Goal: Information Seeking & Learning: Learn about a topic

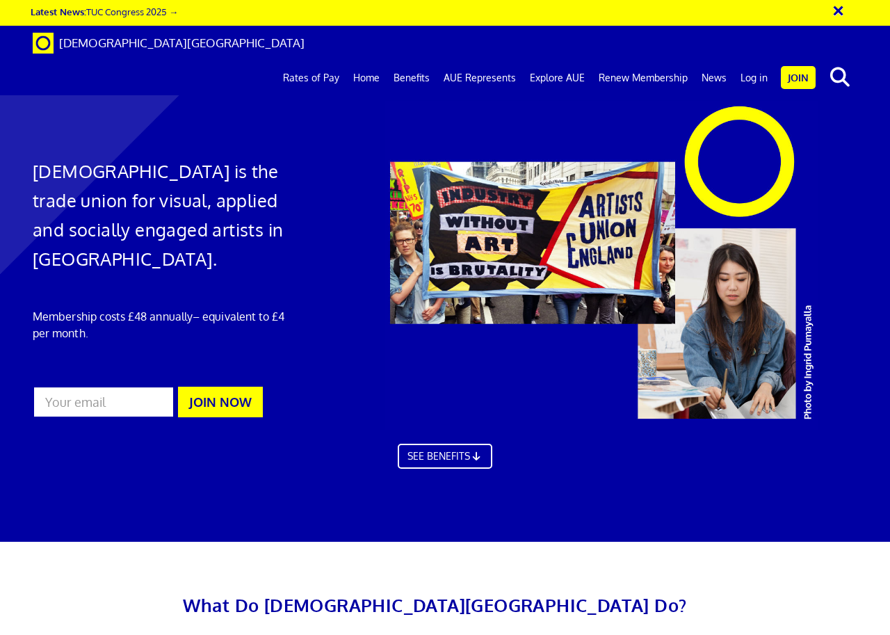
scroll to position [209, 0]
click at [717, 61] on link "News" at bounding box center [714, 78] width 39 height 35
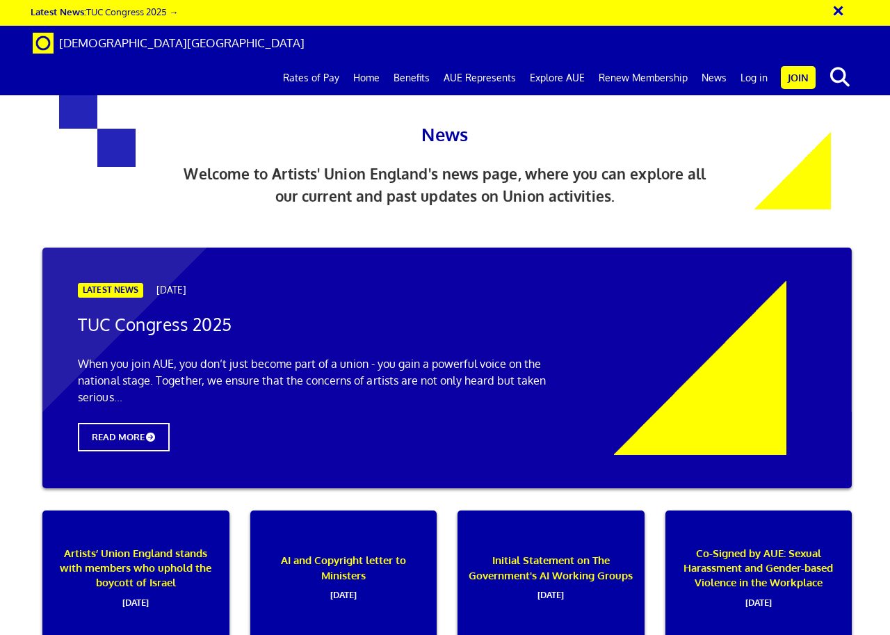
scroll to position [209, 0]
click at [351, 511] on p "AI and Copyright letter to Ministers [DATE]" at bounding box center [343, 578] width 168 height 134
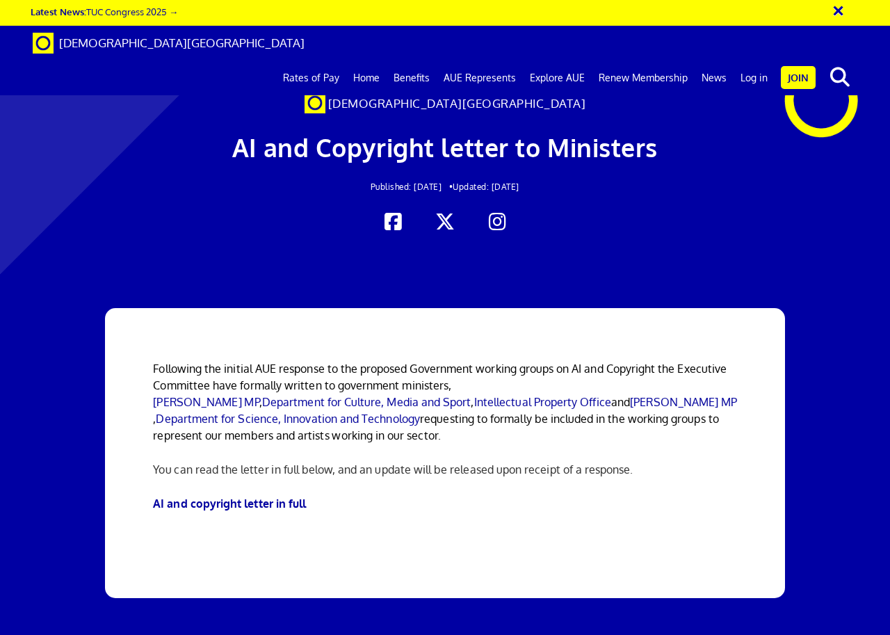
scroll to position [0, 484]
